Goal: Navigation & Orientation: Find specific page/section

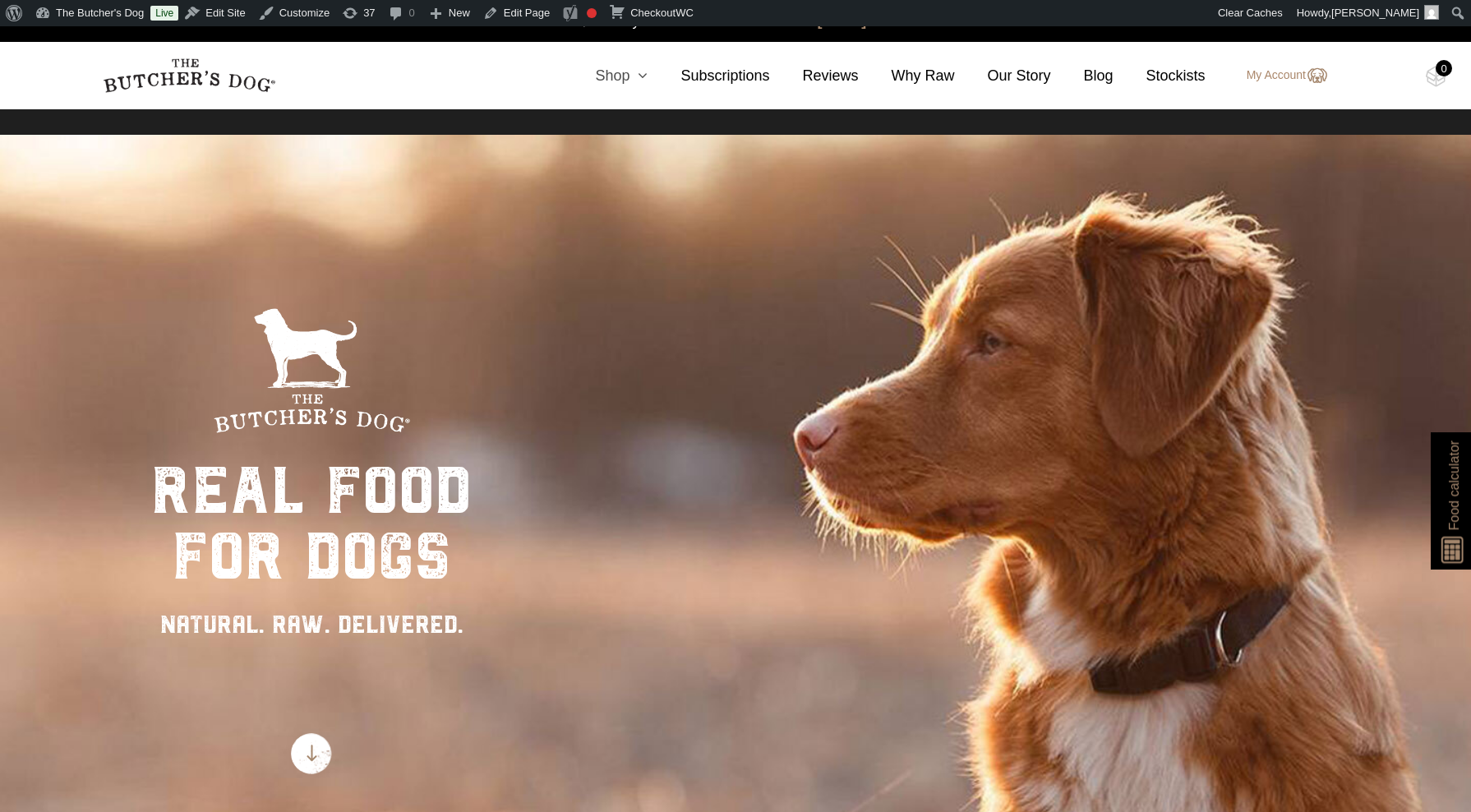
click at [636, 75] on icon at bounding box center [638, 75] width 18 height 15
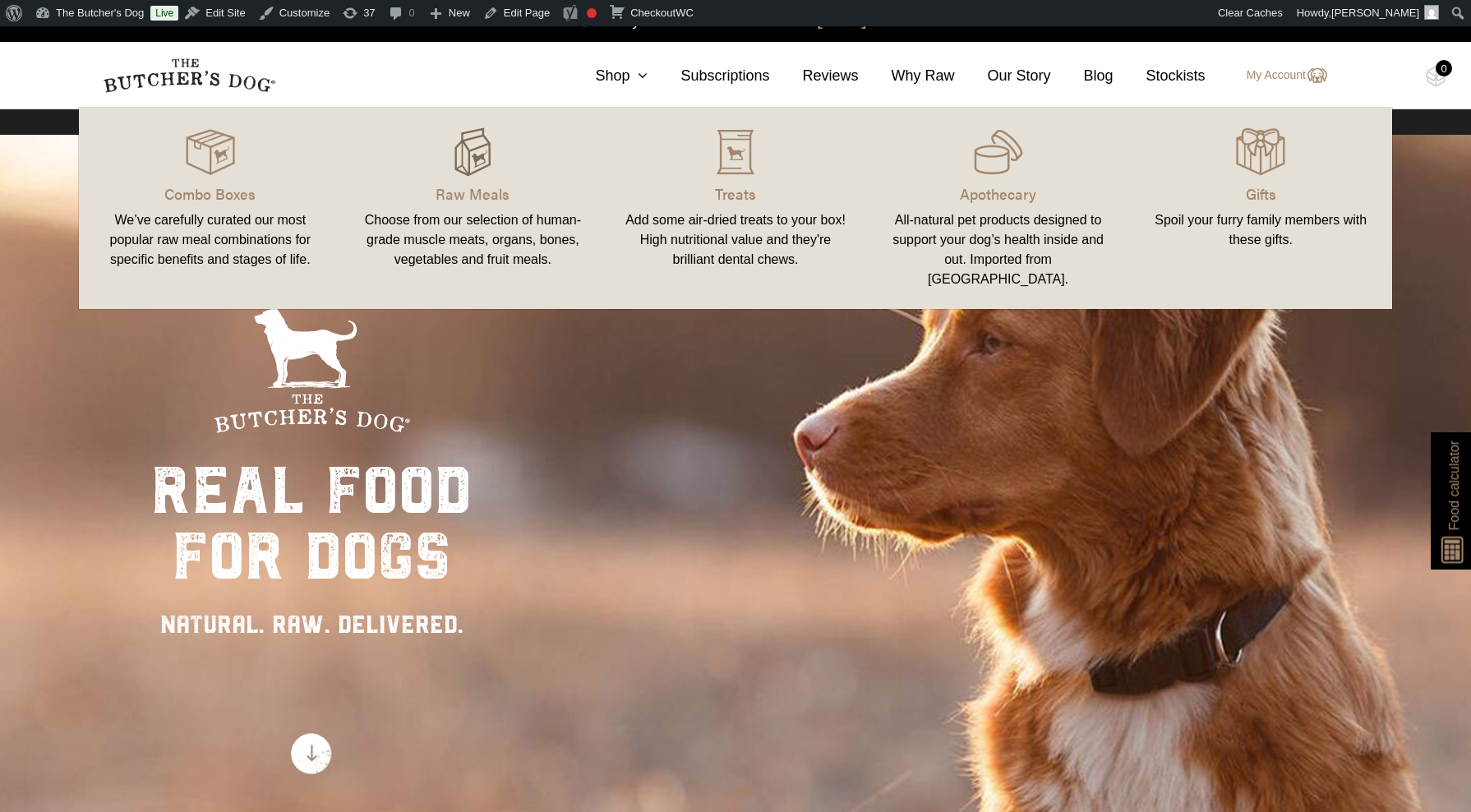
click at [469, 150] on img at bounding box center [472, 151] width 49 height 49
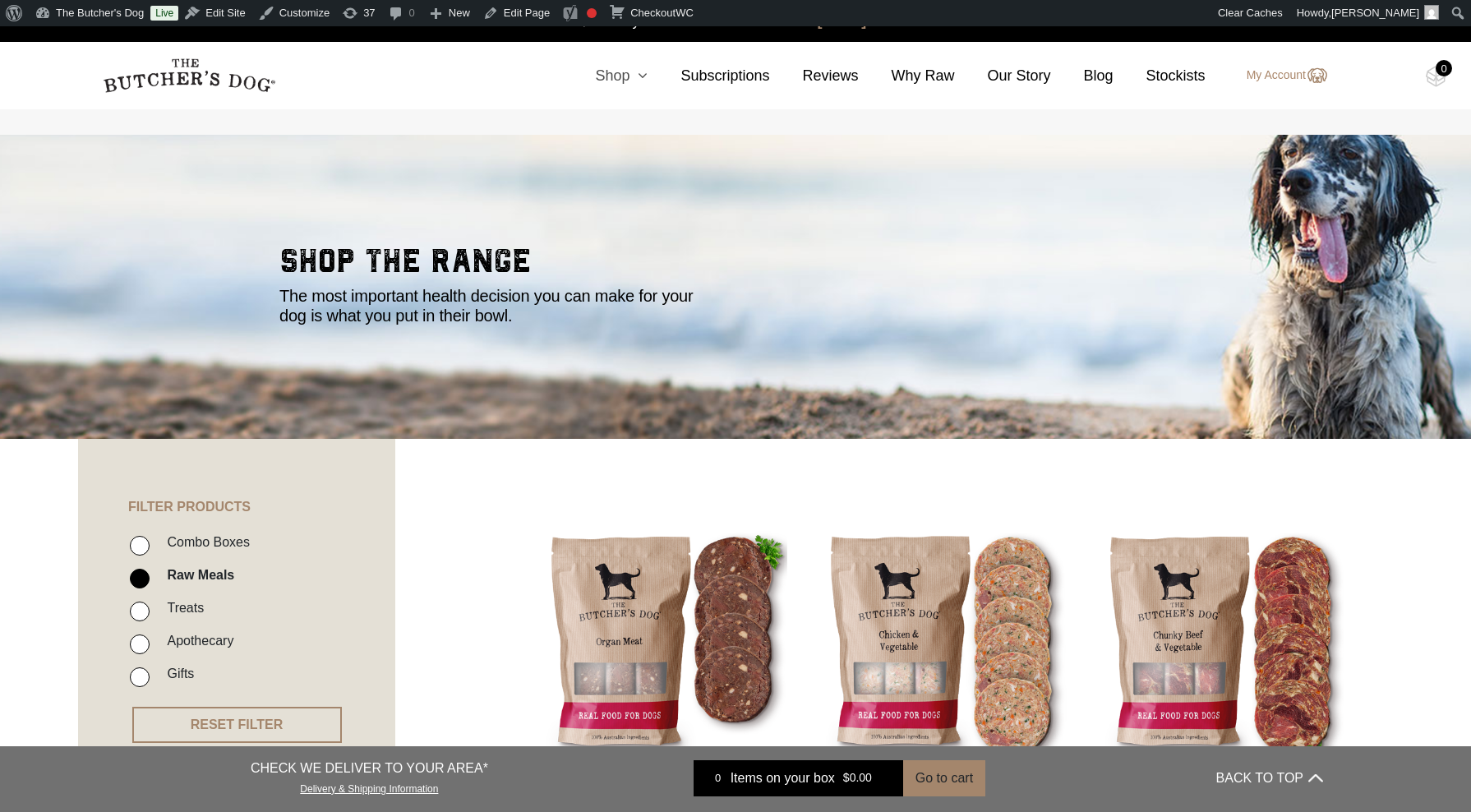
click at [630, 73] on icon at bounding box center [638, 75] width 18 height 15
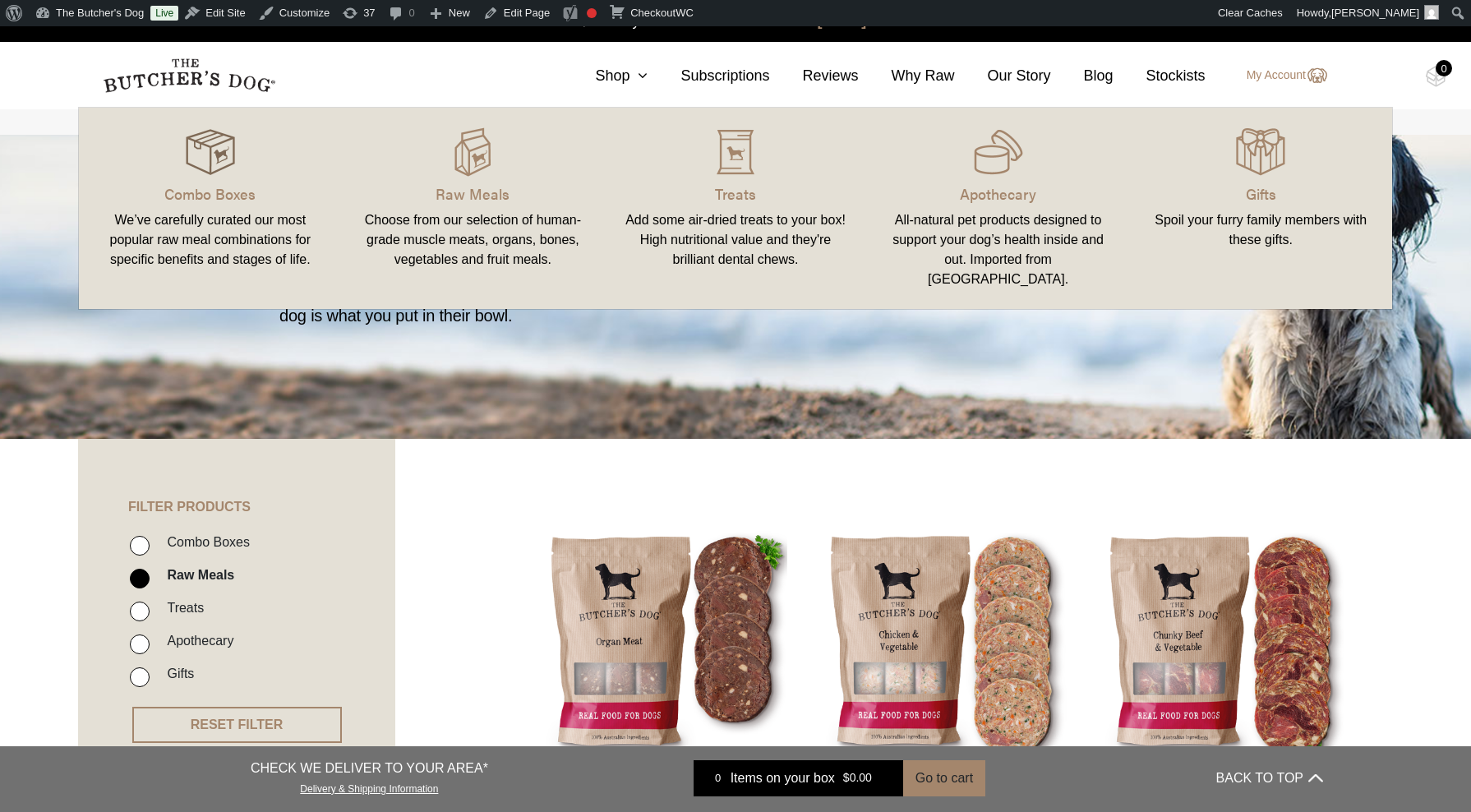
click at [206, 164] on img at bounding box center [210, 151] width 49 height 49
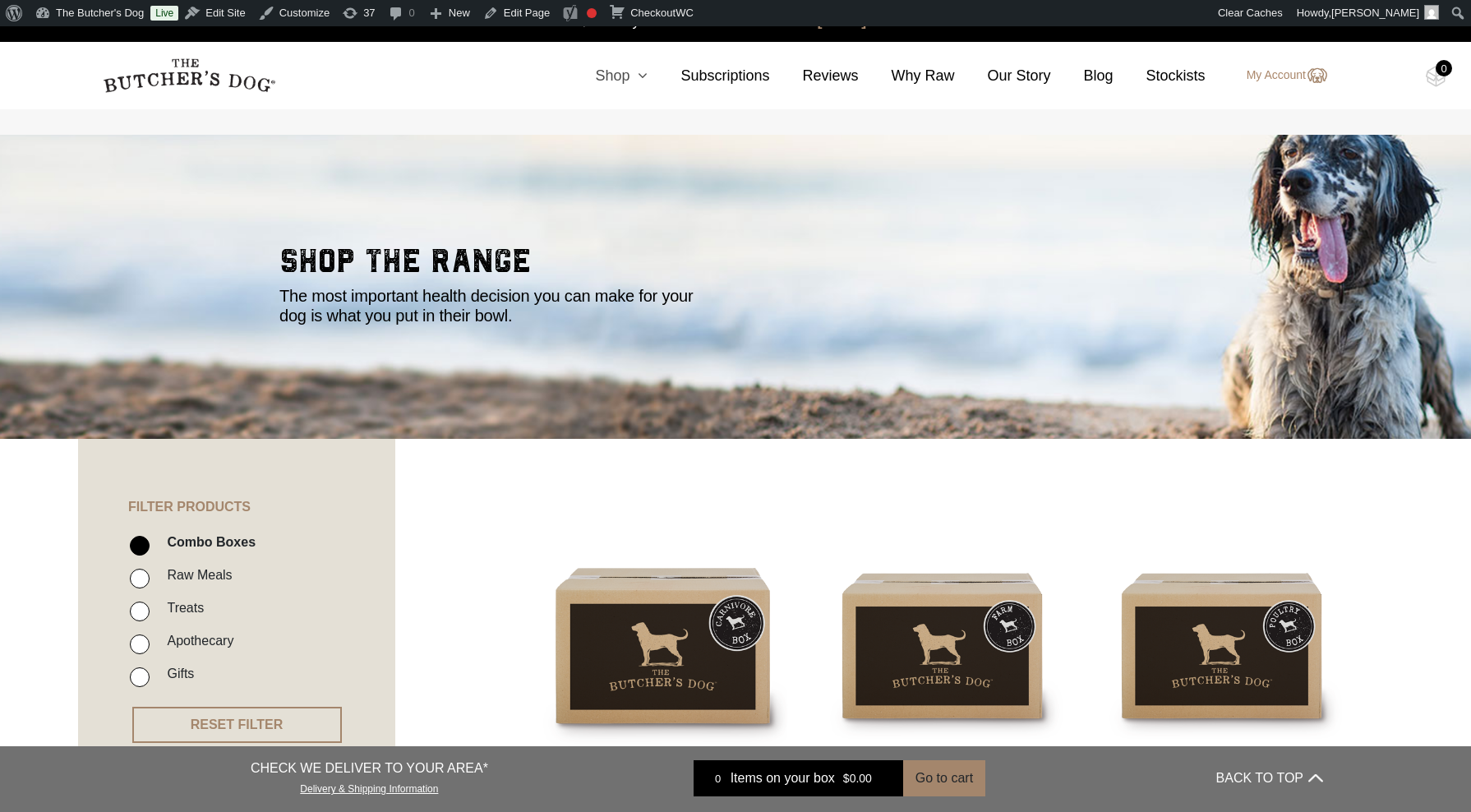
click at [641, 75] on icon at bounding box center [638, 75] width 18 height 15
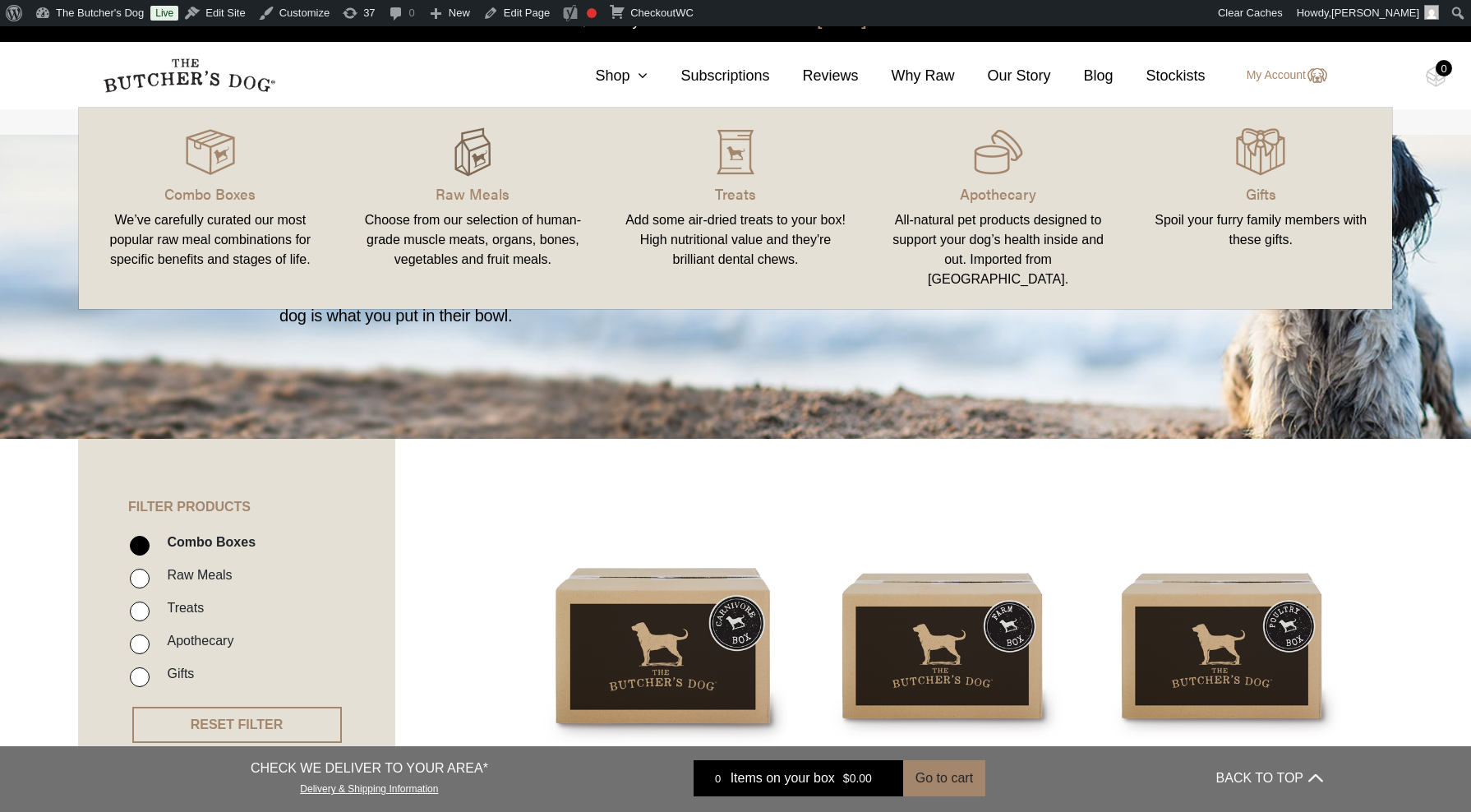
click at [470, 151] on img at bounding box center [472, 151] width 49 height 49
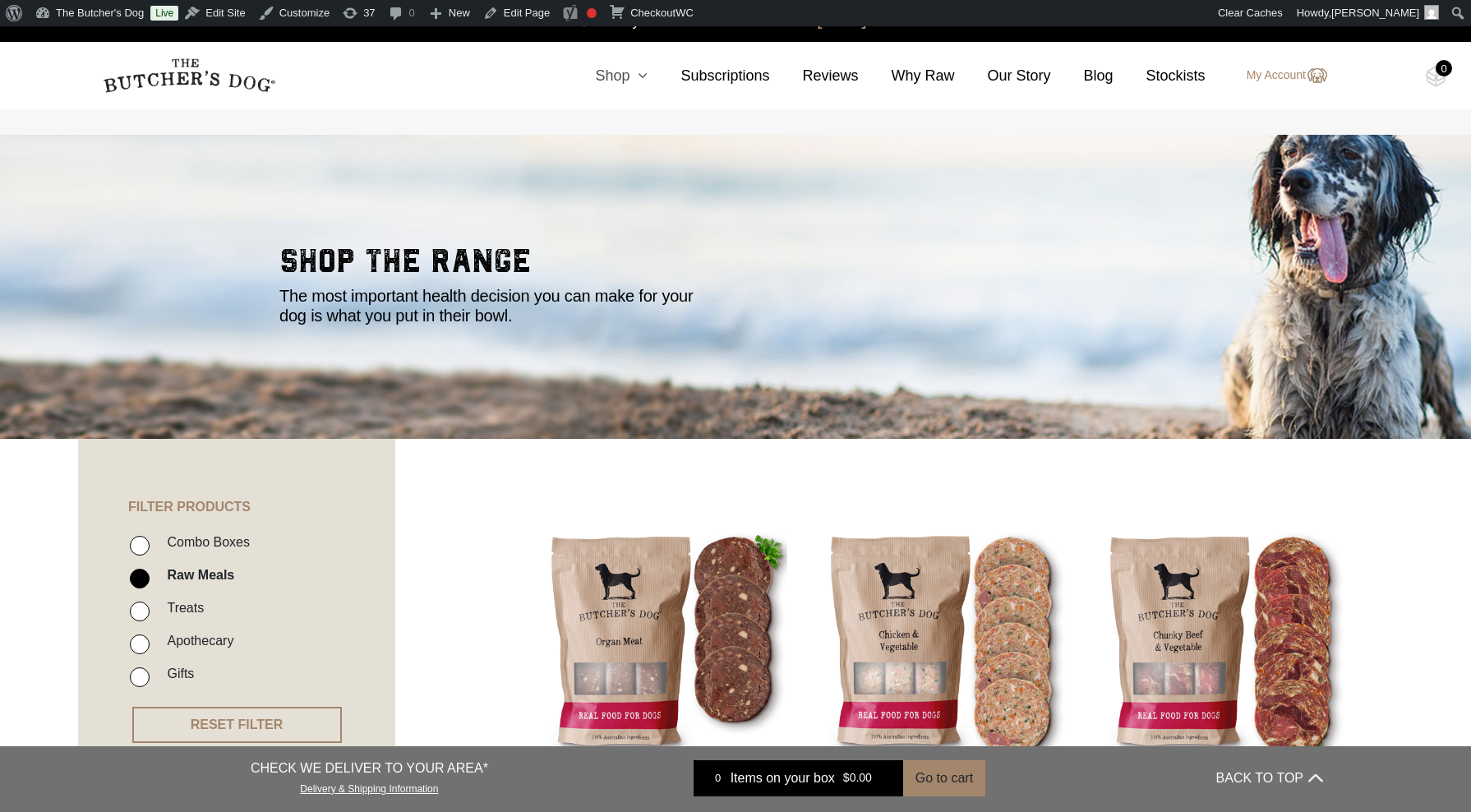
click at [636, 81] on icon at bounding box center [638, 75] width 18 height 15
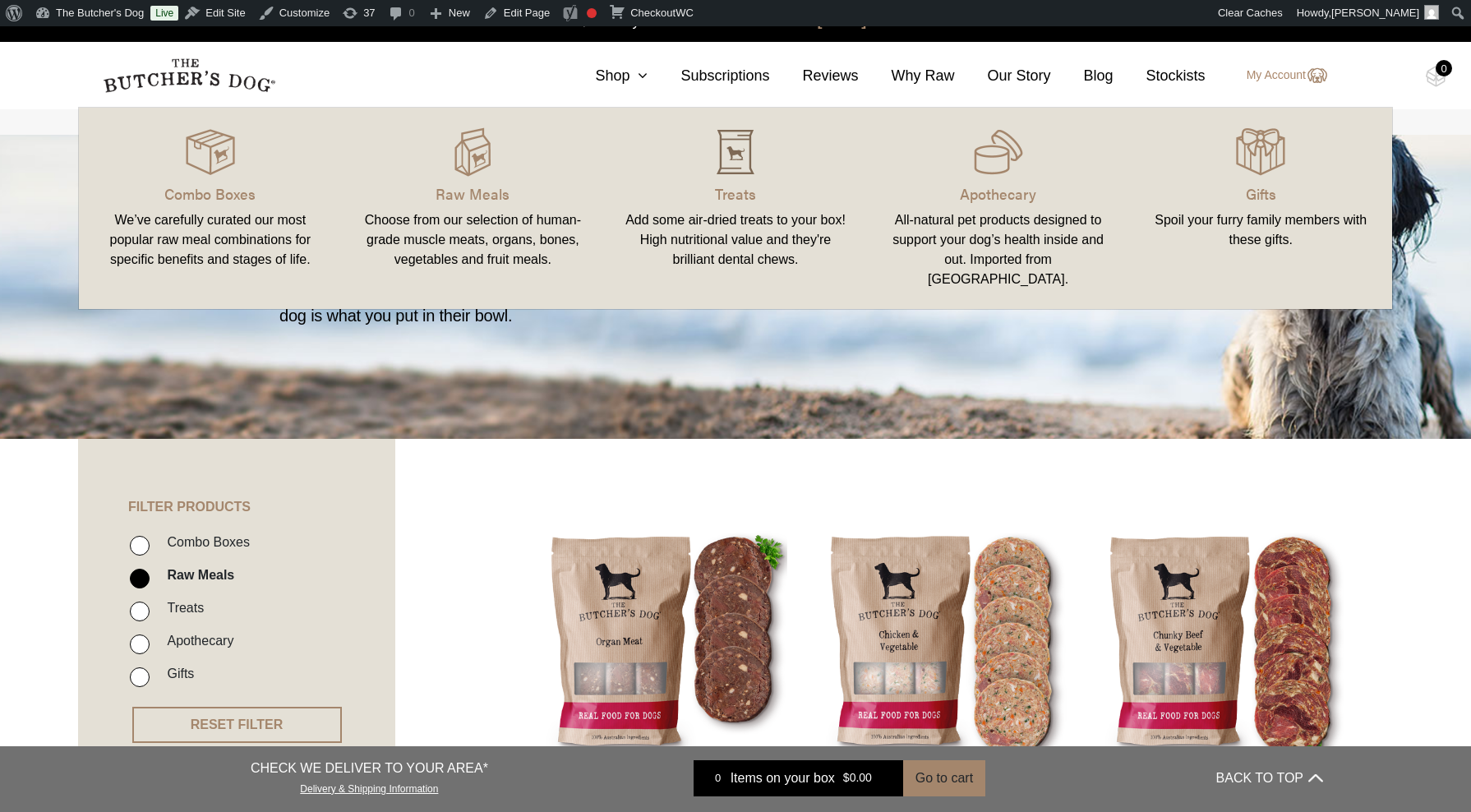
click at [731, 155] on img at bounding box center [735, 151] width 49 height 49
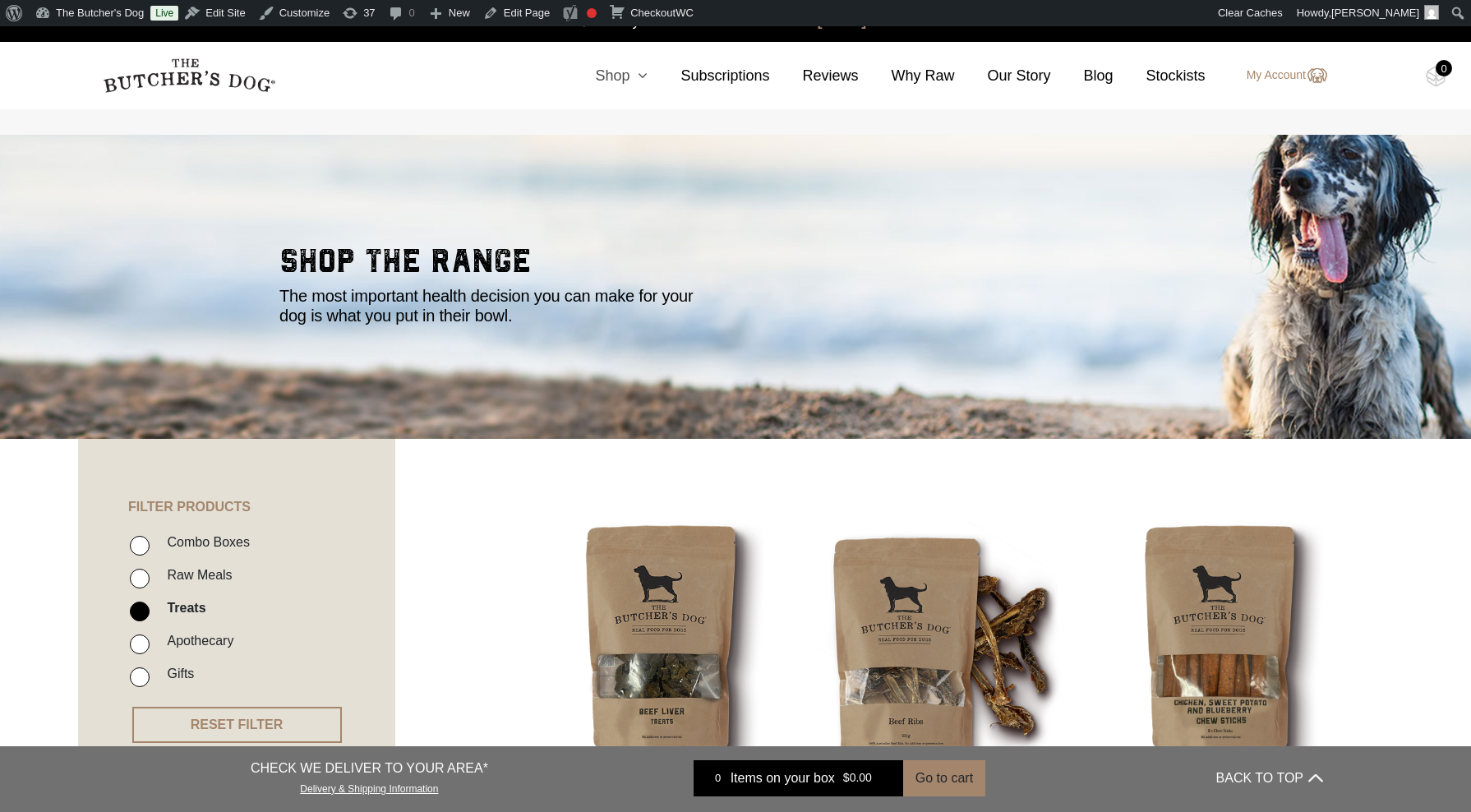
click at [637, 75] on icon at bounding box center [638, 75] width 18 height 15
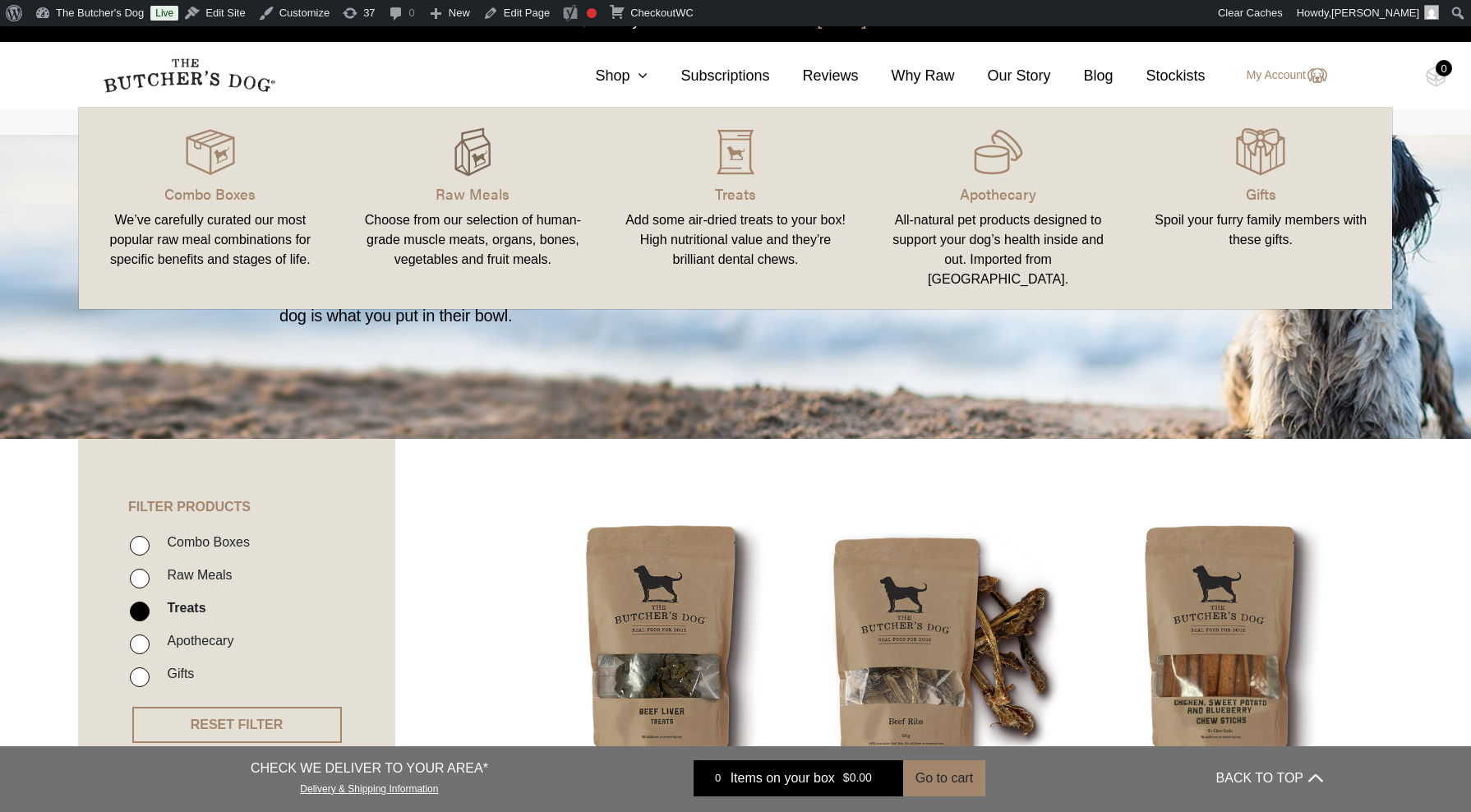
click at [471, 162] on img at bounding box center [472, 151] width 49 height 49
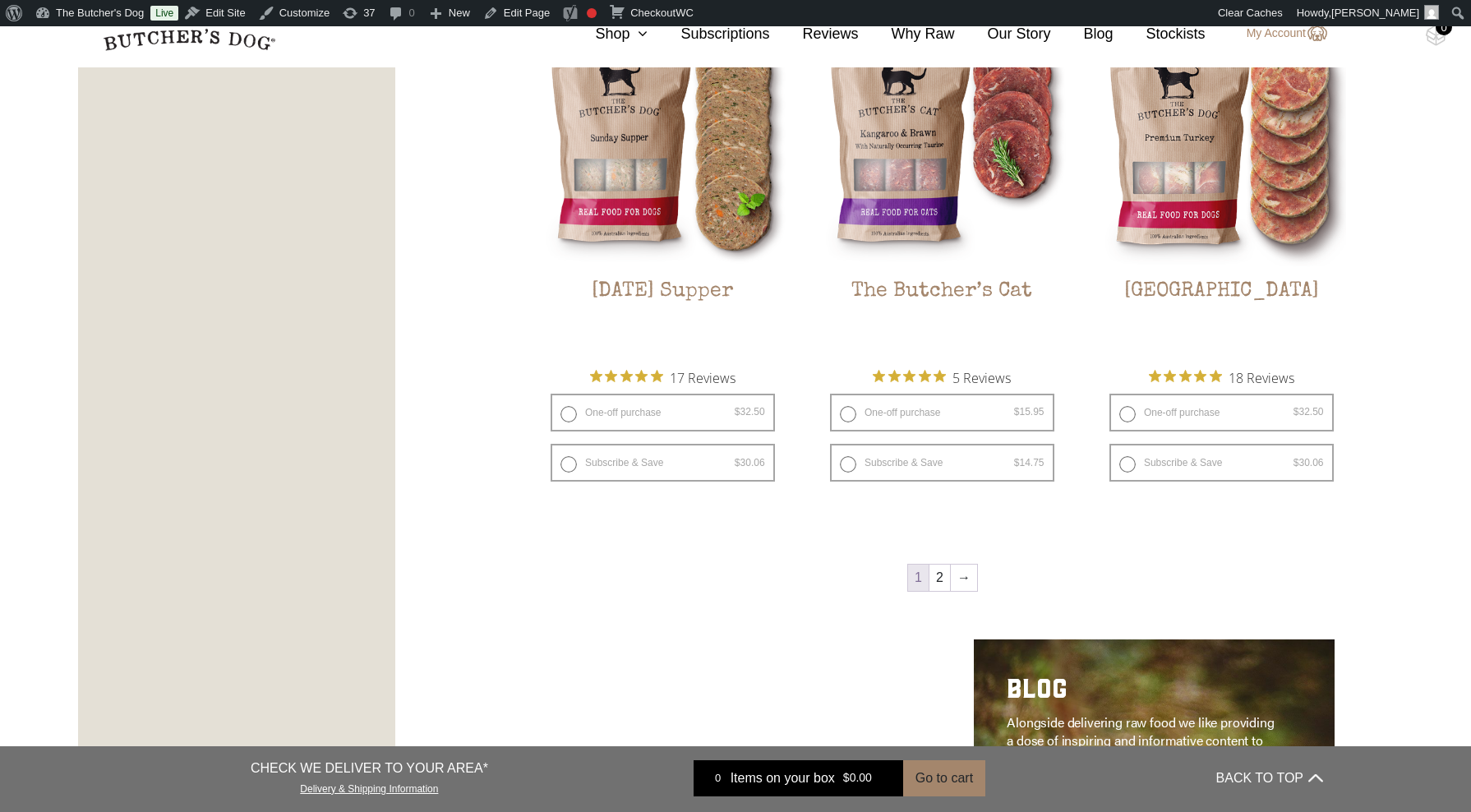
scroll to position [2103, 0]
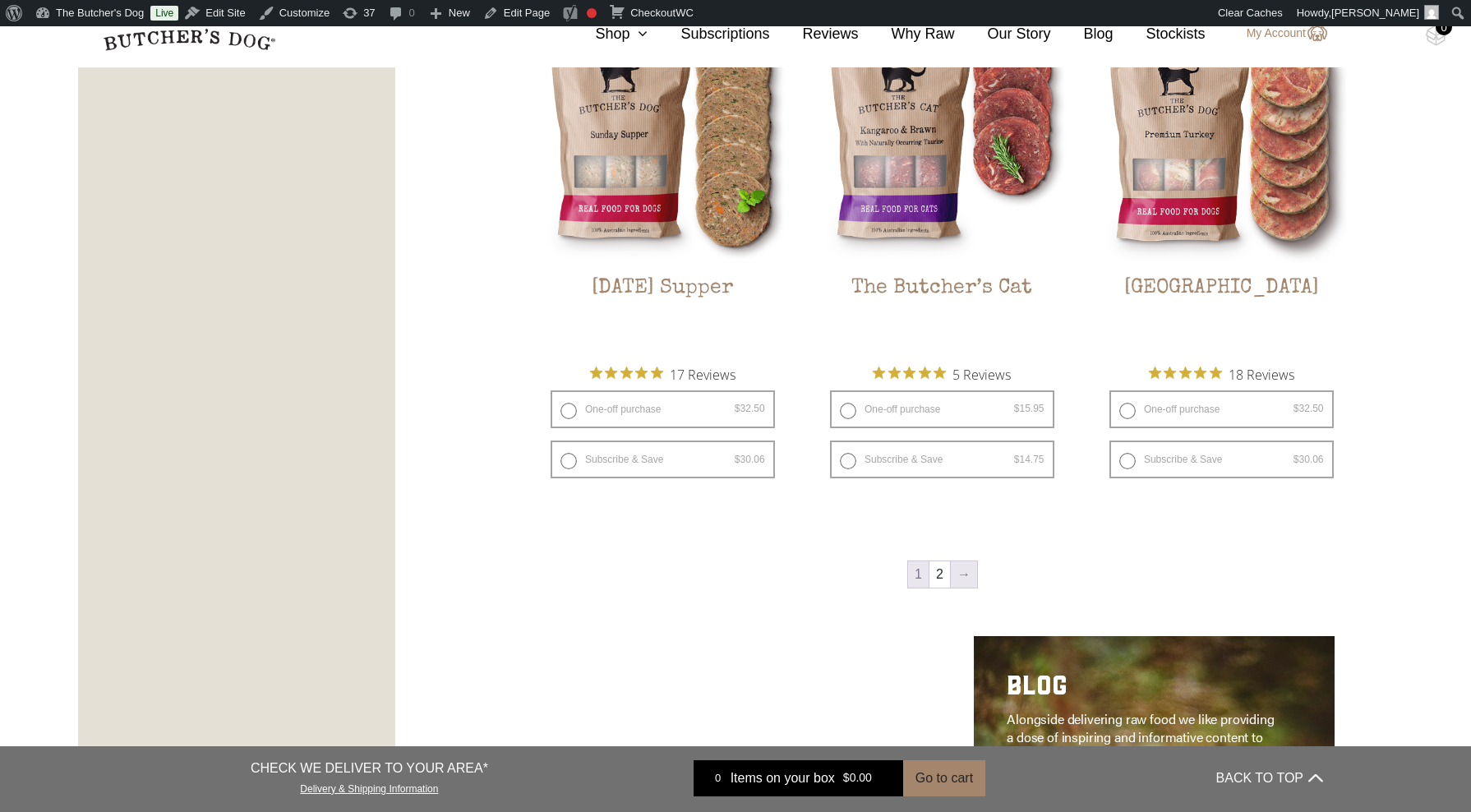
click at [967, 570] on link "→" at bounding box center [963, 574] width 26 height 26
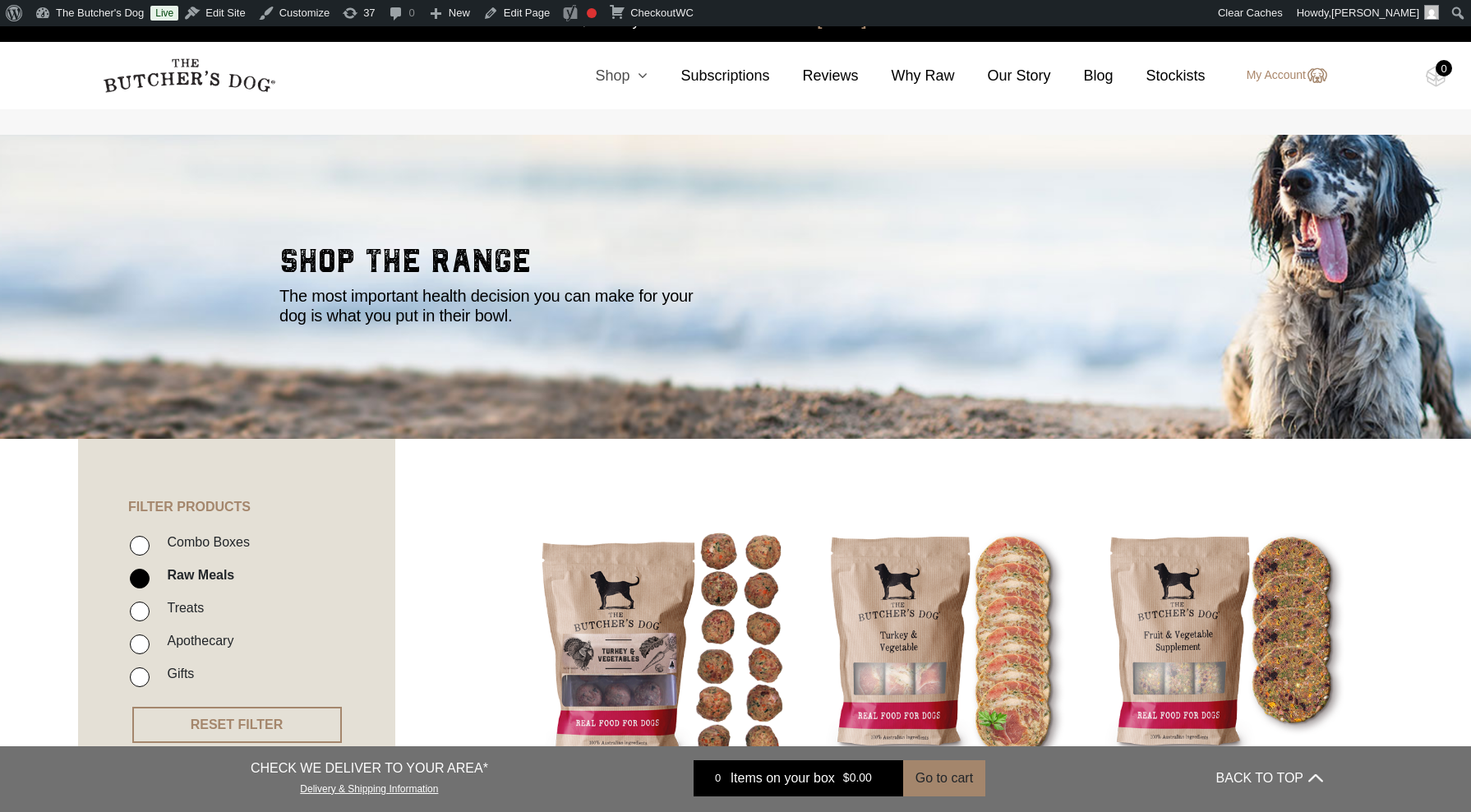
click at [637, 76] on icon at bounding box center [638, 75] width 18 height 15
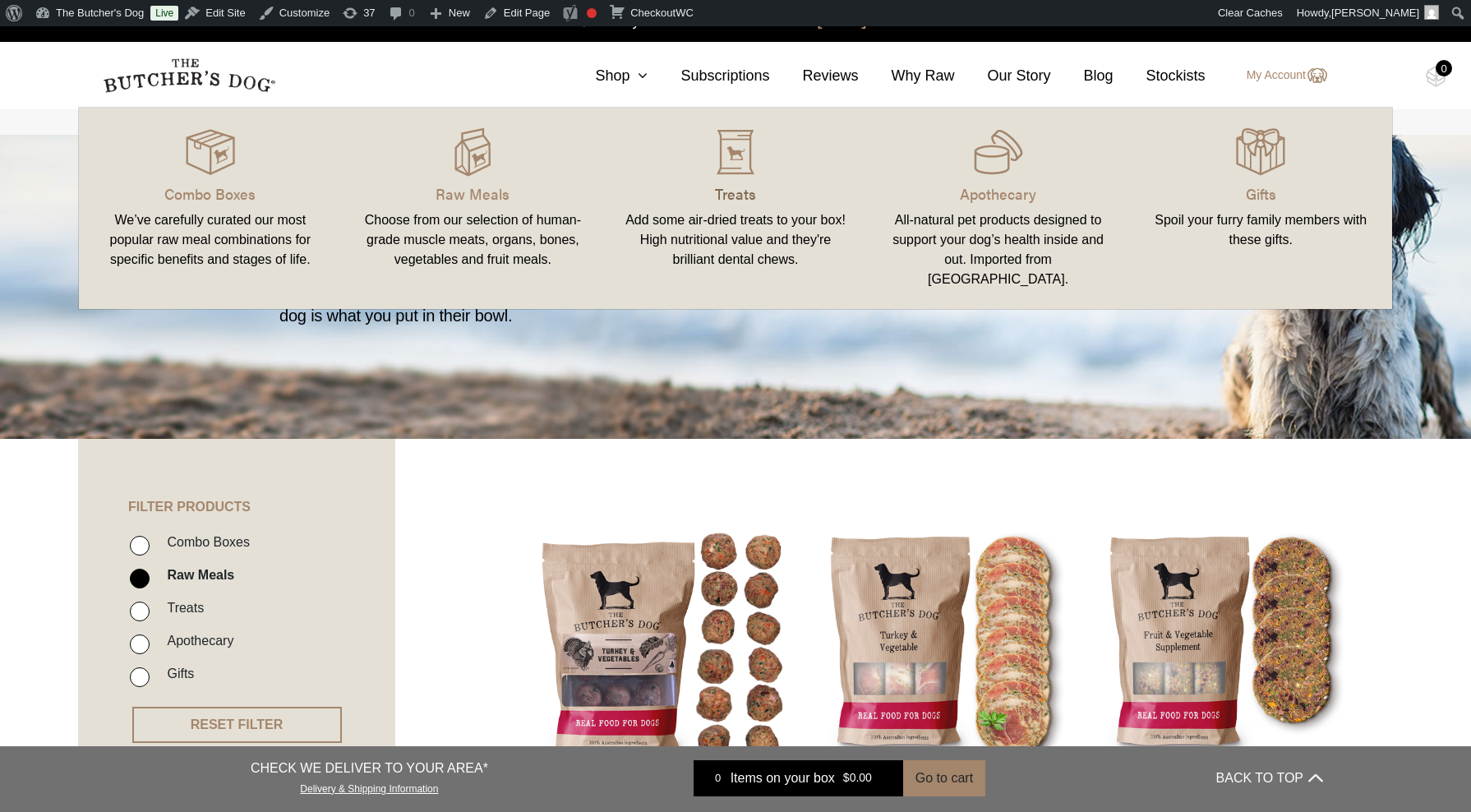
click at [729, 189] on p "Treats" at bounding box center [736, 193] width 224 height 22
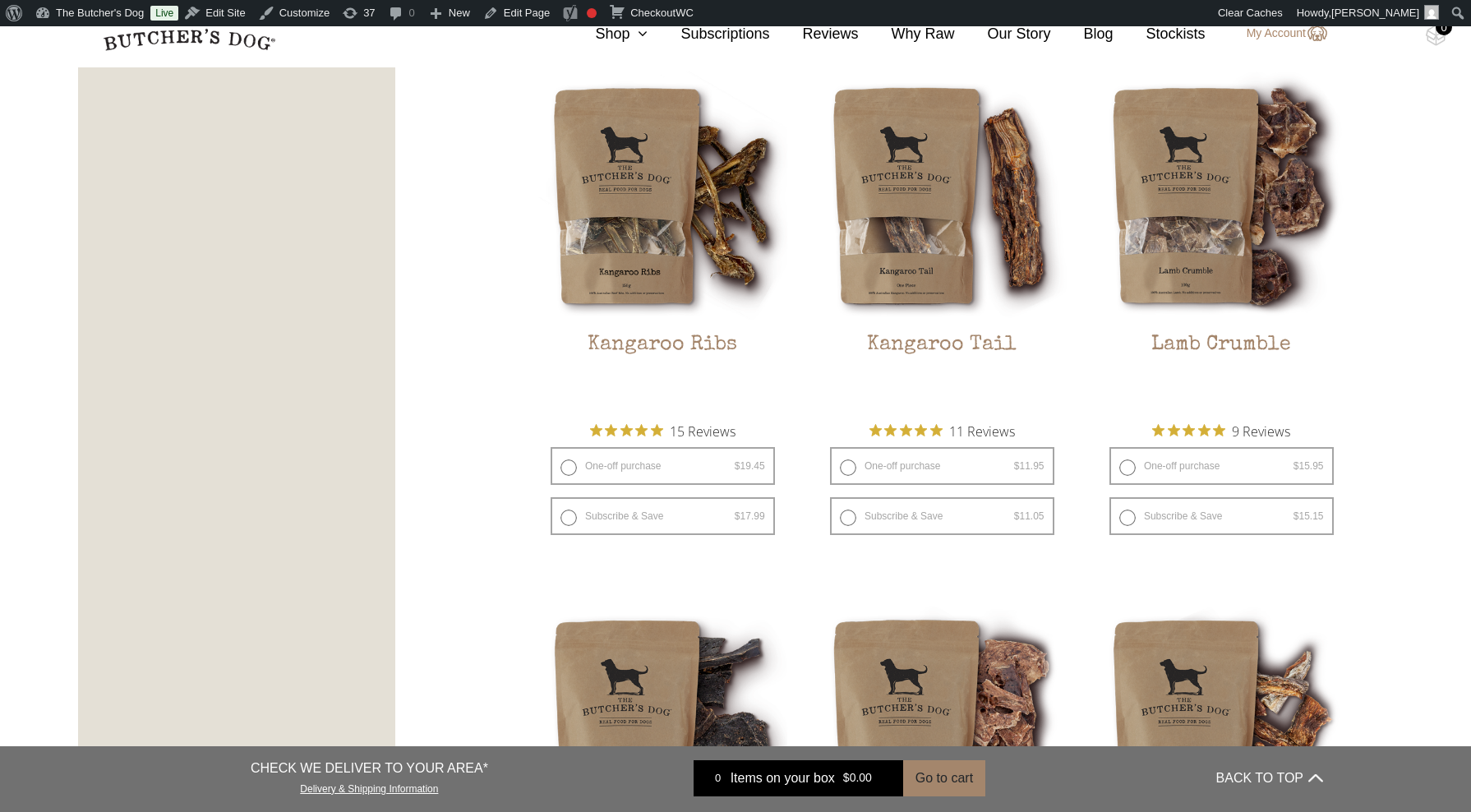
scroll to position [1590, 0]
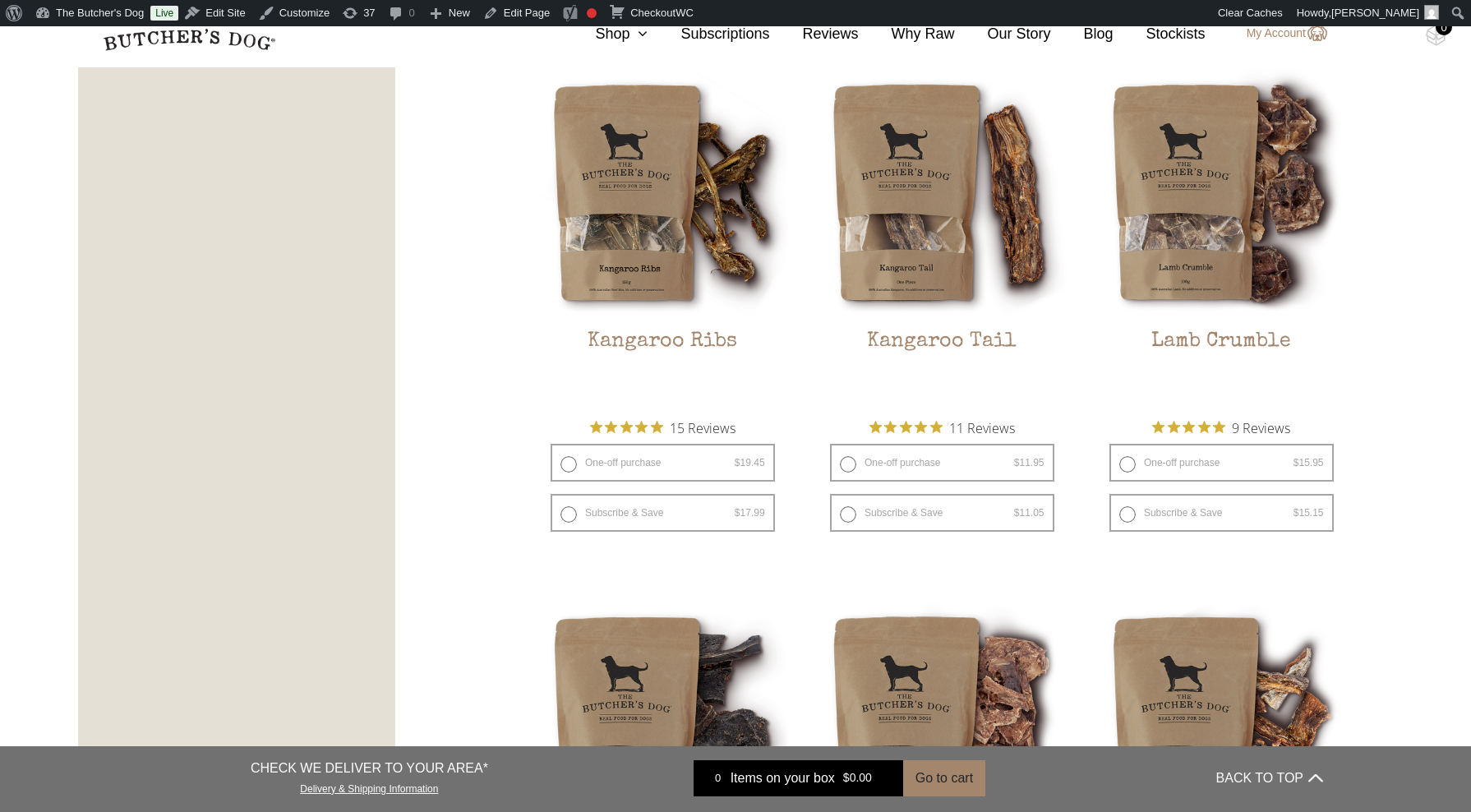
click at [111, 18] on link "The Butcher's Dog" at bounding box center [90, 13] width 122 height 26
